Goal: Information Seeking & Learning: Find contact information

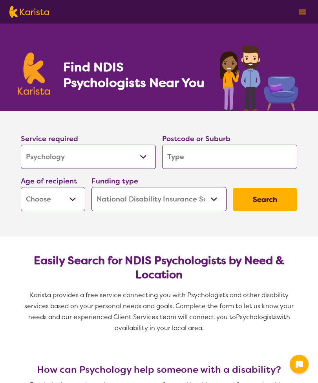
select select "Psychology"
select select "NDIS"
select select "Psychology"
select select "NDIS"
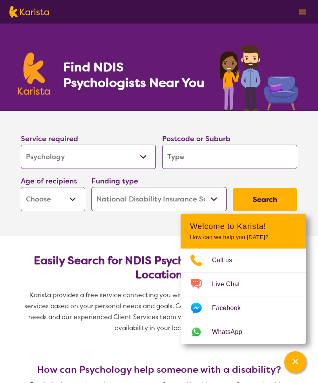
click at [232, 159] on input "search" at bounding box center [229, 157] width 135 height 24
type input "3"
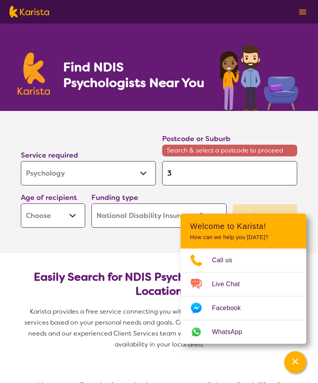
type input "38"
type input "380"
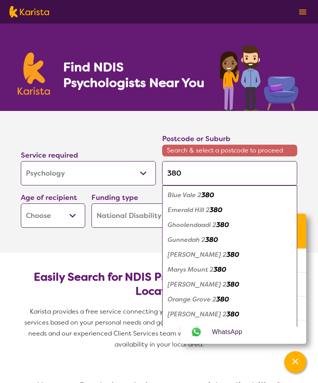
type input "3805"
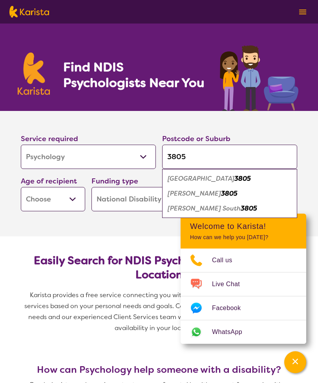
type input "3805"
click at [221, 196] on em "3805" at bounding box center [229, 194] width 16 height 8
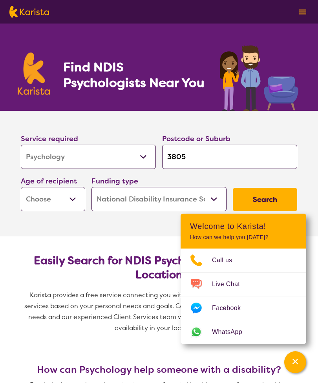
click at [152, 197] on select "Home Care Package (HCP) National Disability Insurance Scheme (NDIS) I don't know" at bounding box center [158, 199] width 135 height 24
click at [70, 199] on select "Early Childhood - 0 to 9 Child - 10 to 11 Adolescent - 12 to 17 Adult - 18 to 6…" at bounding box center [53, 199] width 64 height 24
select select "AS"
click at [267, 202] on button "Search" at bounding box center [265, 200] width 64 height 24
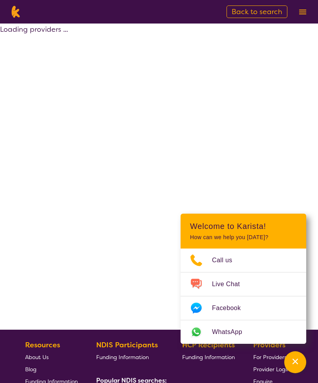
select select "by_score"
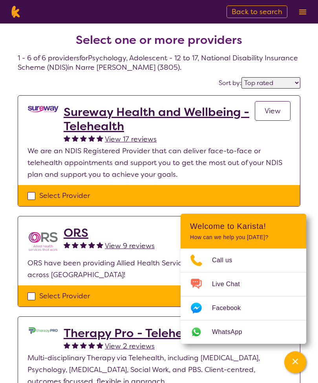
click at [159, 113] on h2 "Sureway Health and Wellbeing - Telehealth" at bounding box center [159, 119] width 191 height 28
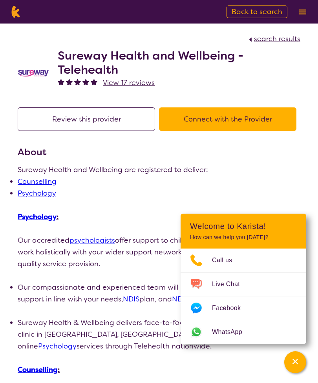
click at [98, 240] on link "psychologists" at bounding box center [92, 240] width 46 height 9
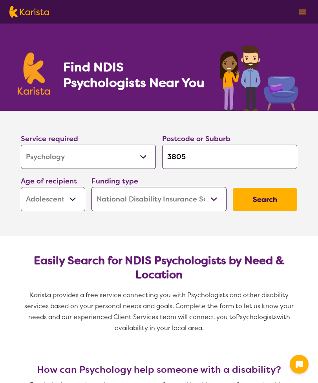
select select "Psychology"
select select "AS"
select select "NDIS"
select select "Psychology"
select select "AS"
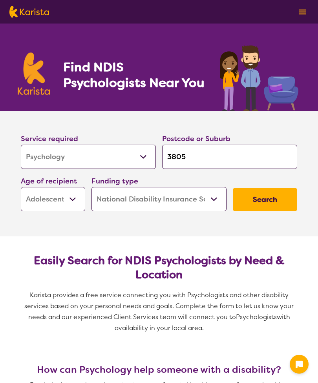
select select "NDIS"
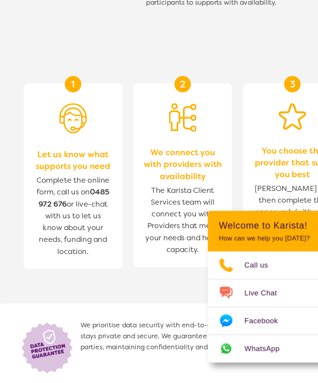
scroll to position [881, 0]
